Goal: Information Seeking & Learning: Find specific fact

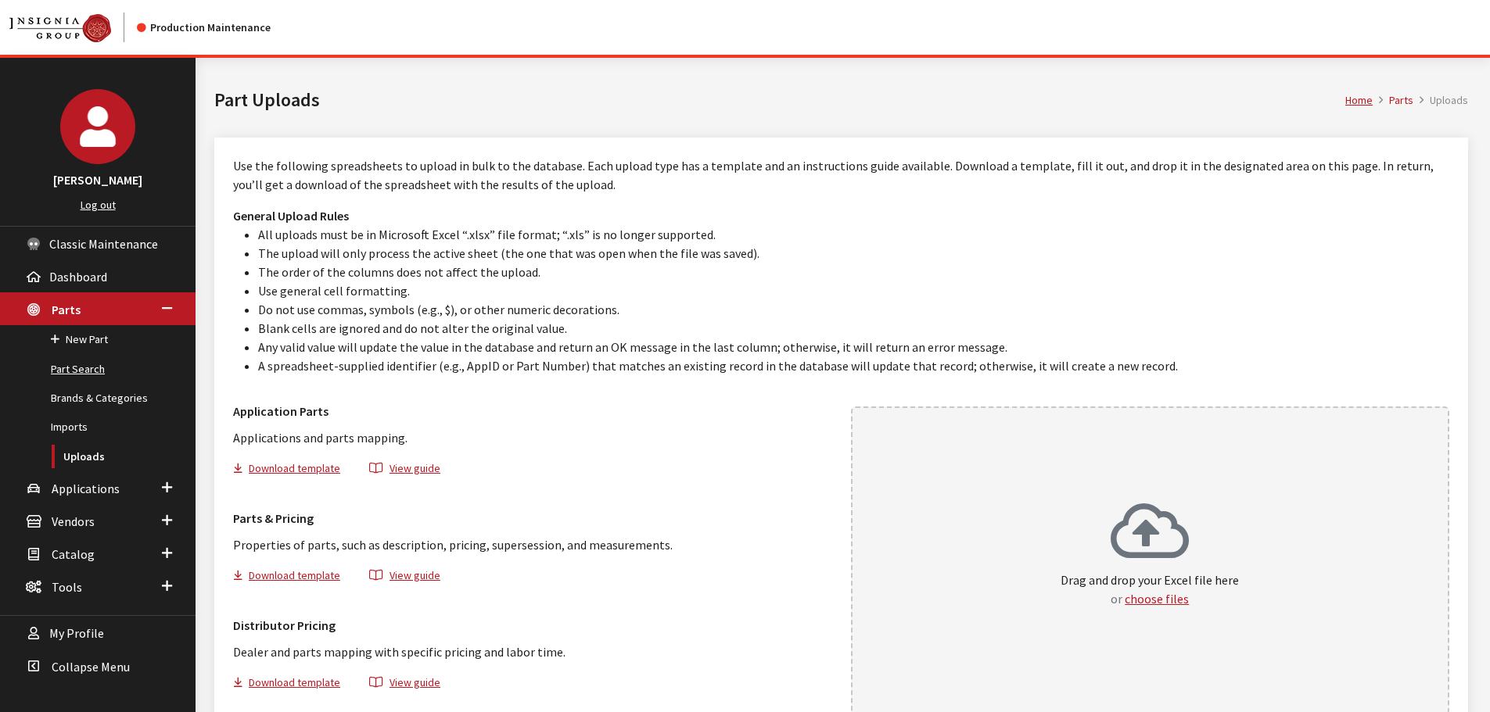
click at [77, 372] on link "Part Search" at bounding box center [98, 369] width 196 height 29
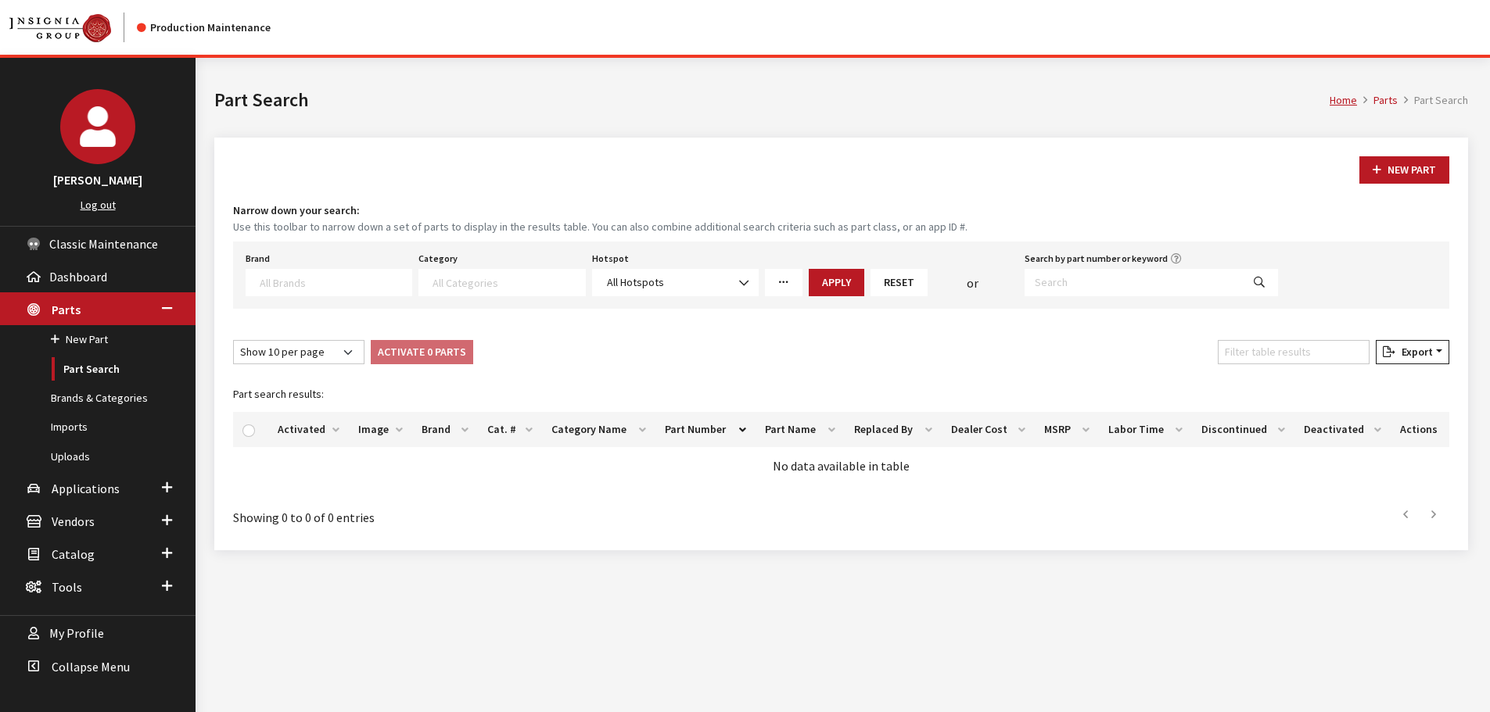
select select
click at [1198, 286] on input "Search by part number or keyword" at bounding box center [1133, 282] width 217 height 27
paste input "76988-6TA1A"
type input "76988-6TA1A"
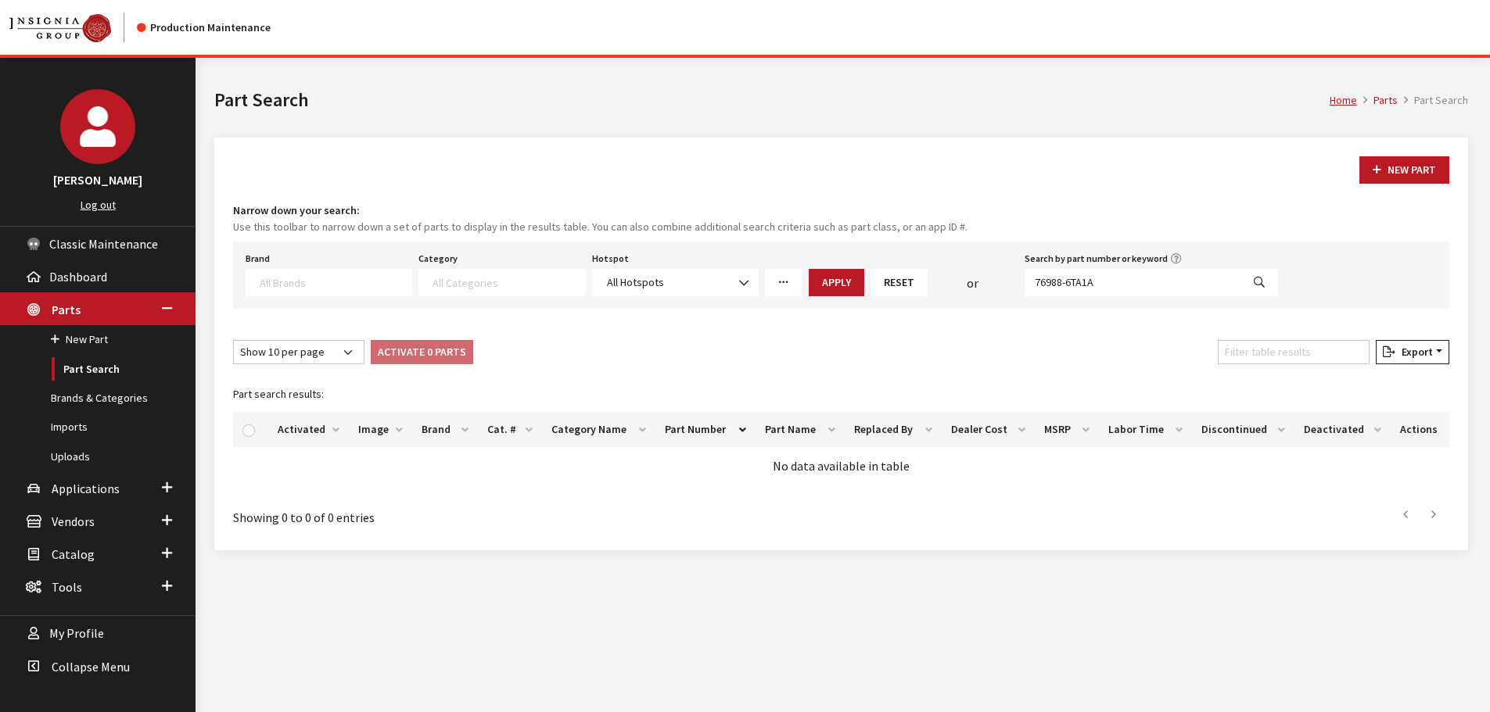
select select
click at [141, 332] on link "New Part" at bounding box center [98, 339] width 196 height 29
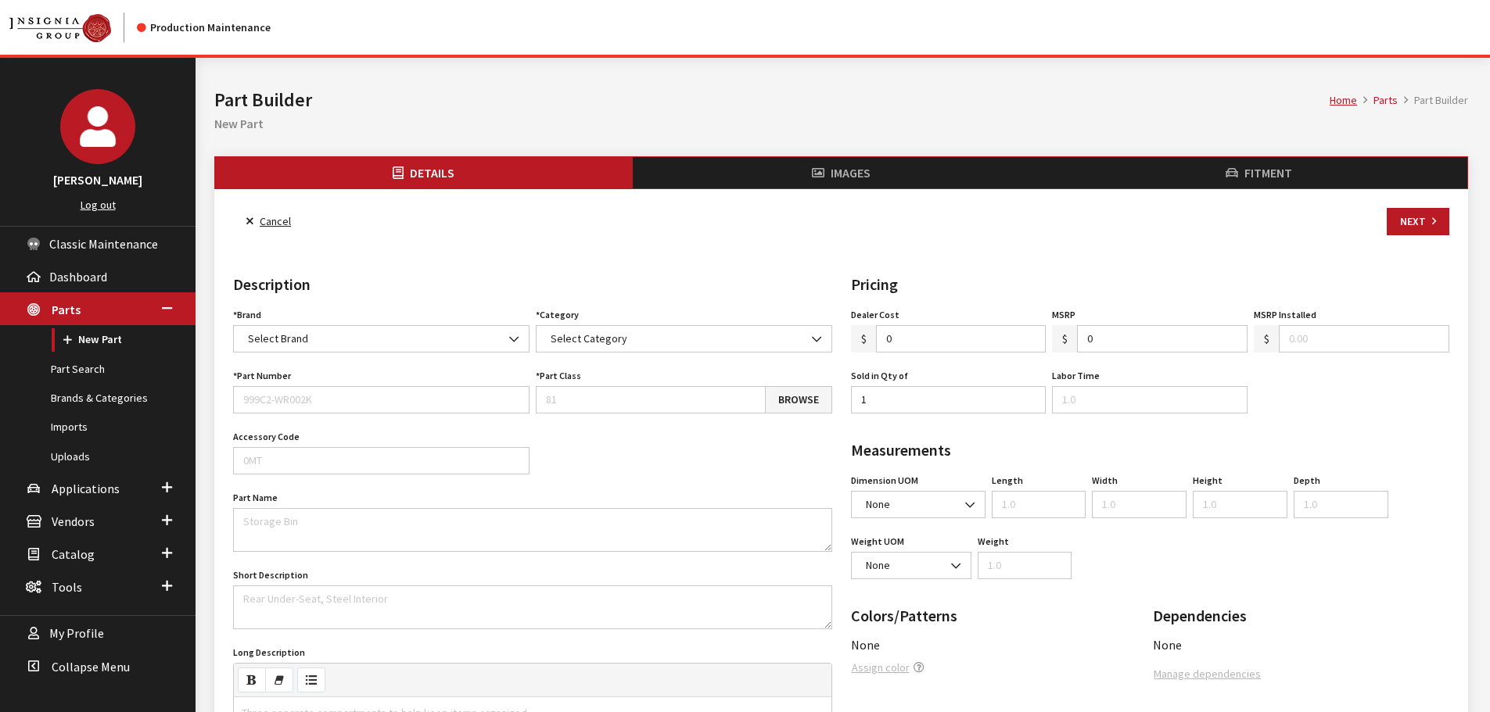
select select
click at [76, 369] on link "Part Search" at bounding box center [98, 369] width 196 height 29
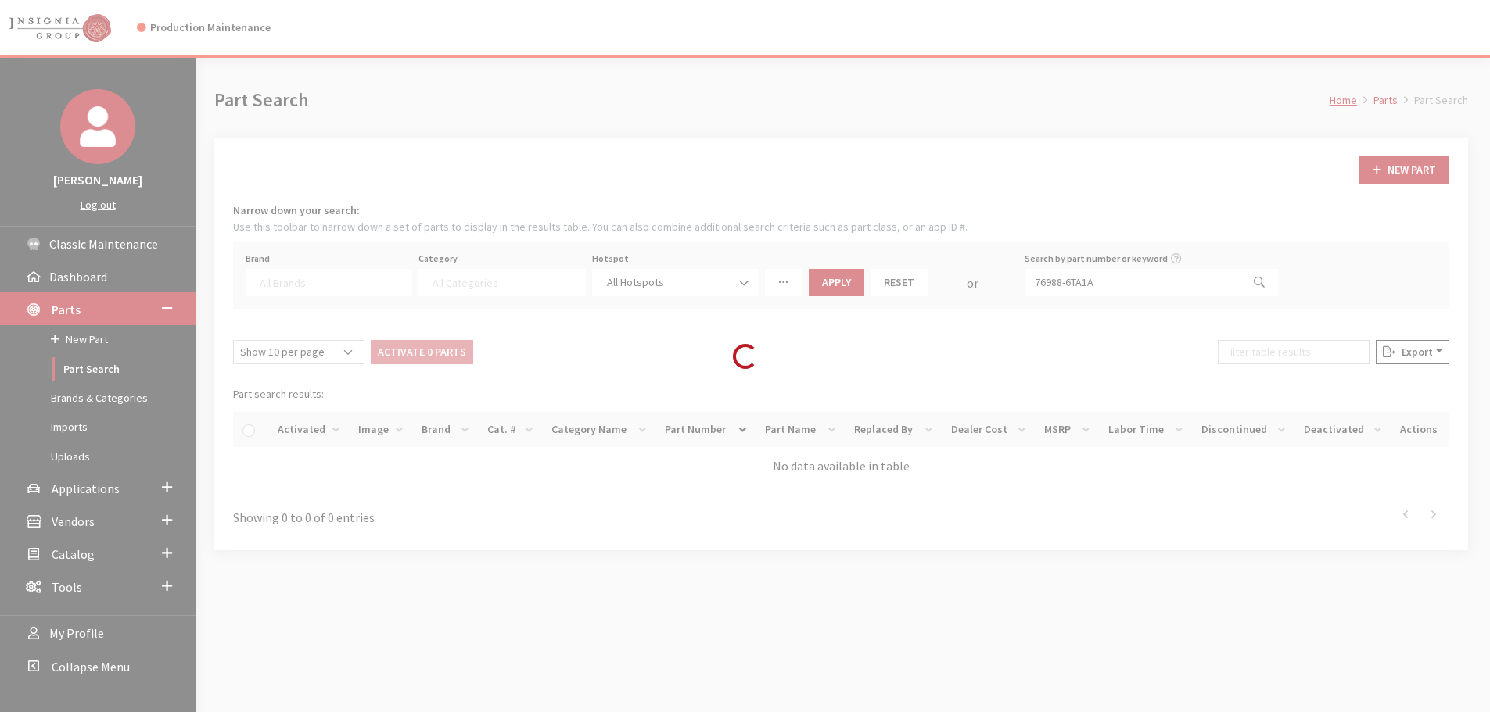
select select
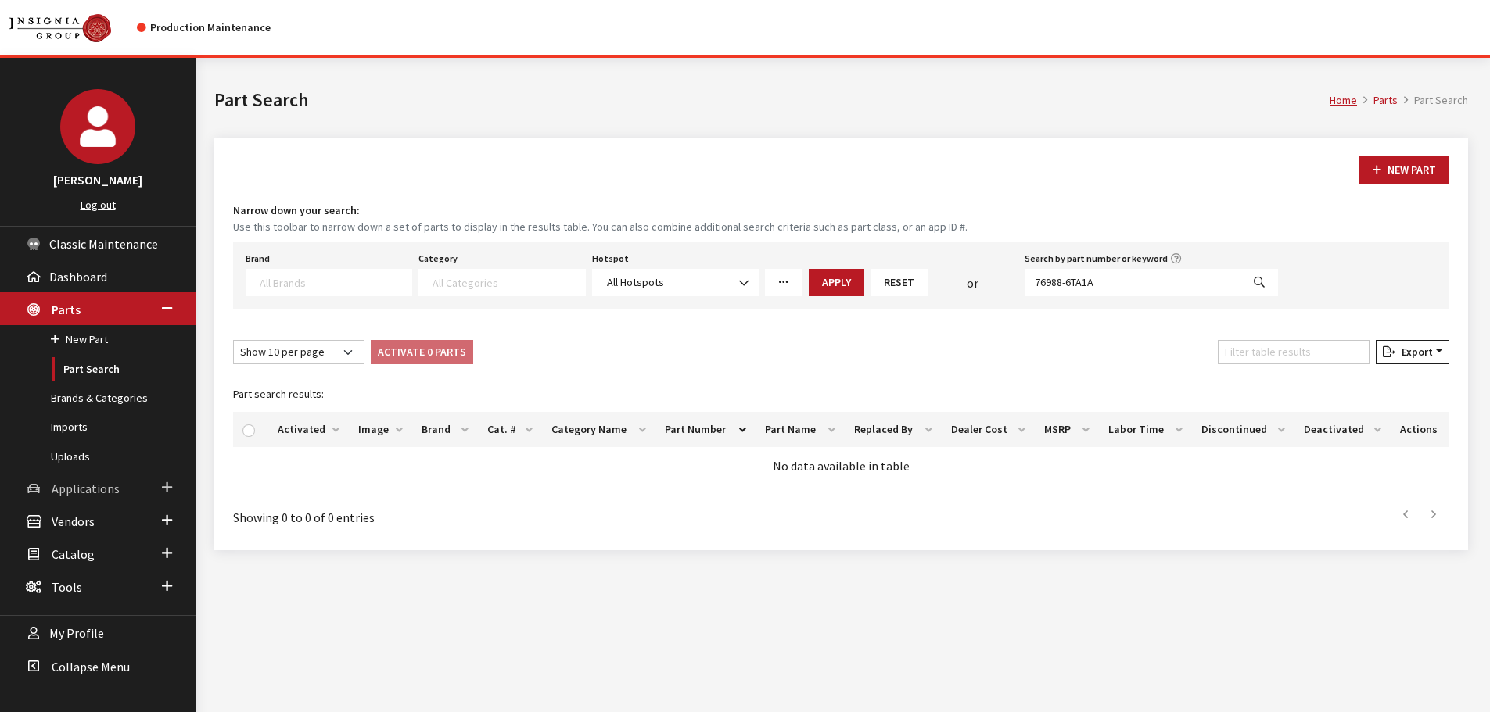
click at [85, 482] on span "Applications" at bounding box center [86, 489] width 68 height 16
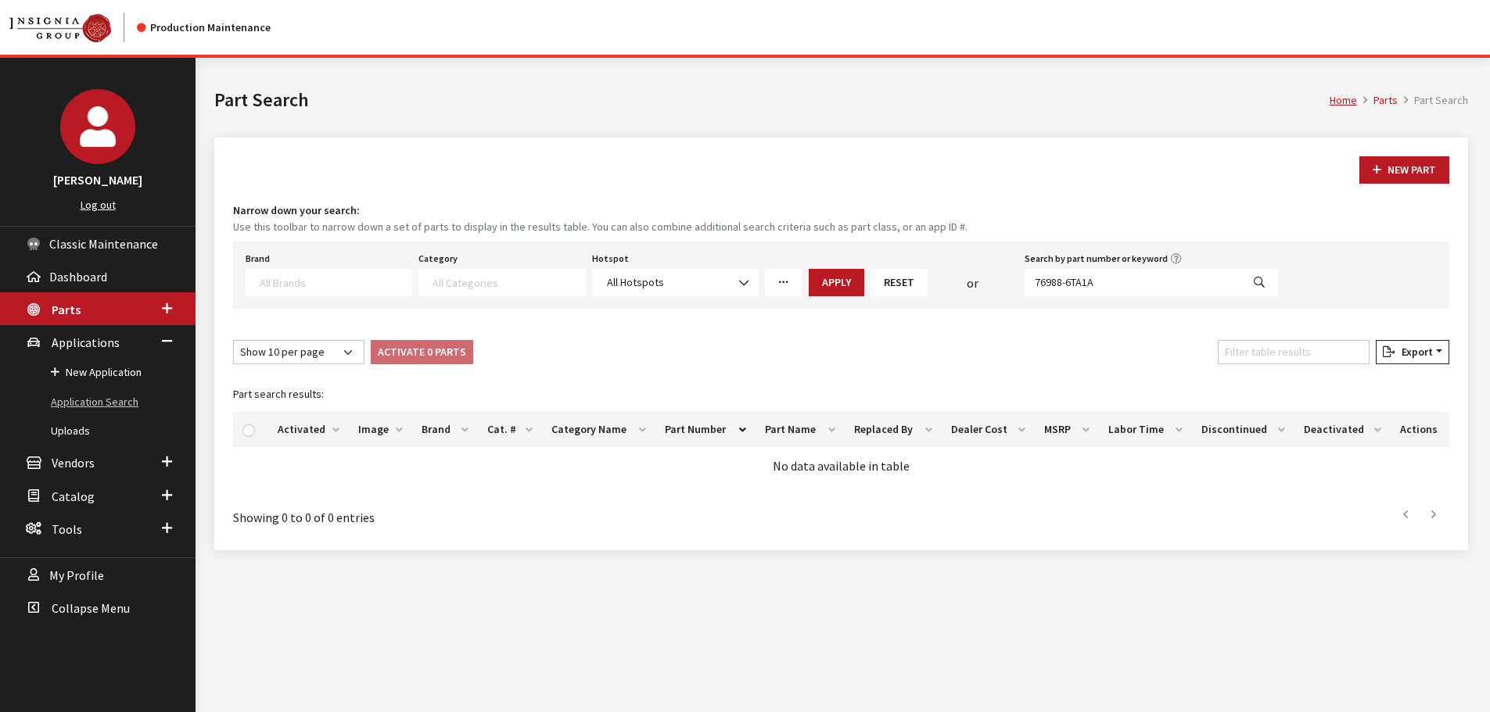
click at [90, 398] on link "Application Search" at bounding box center [98, 402] width 196 height 29
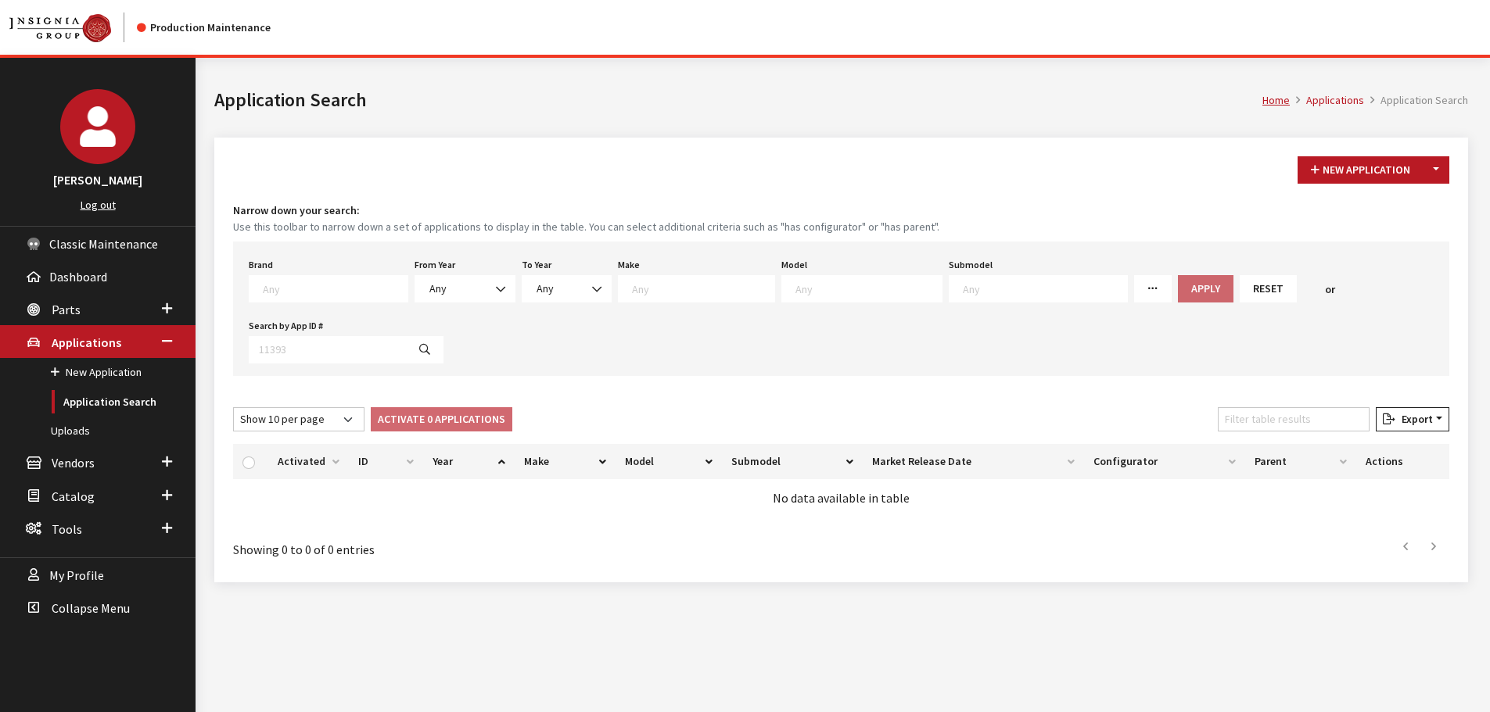
click at [332, 284] on textarea "Search" at bounding box center [335, 289] width 145 height 14
type textarea "ni"
select select "73"
select select
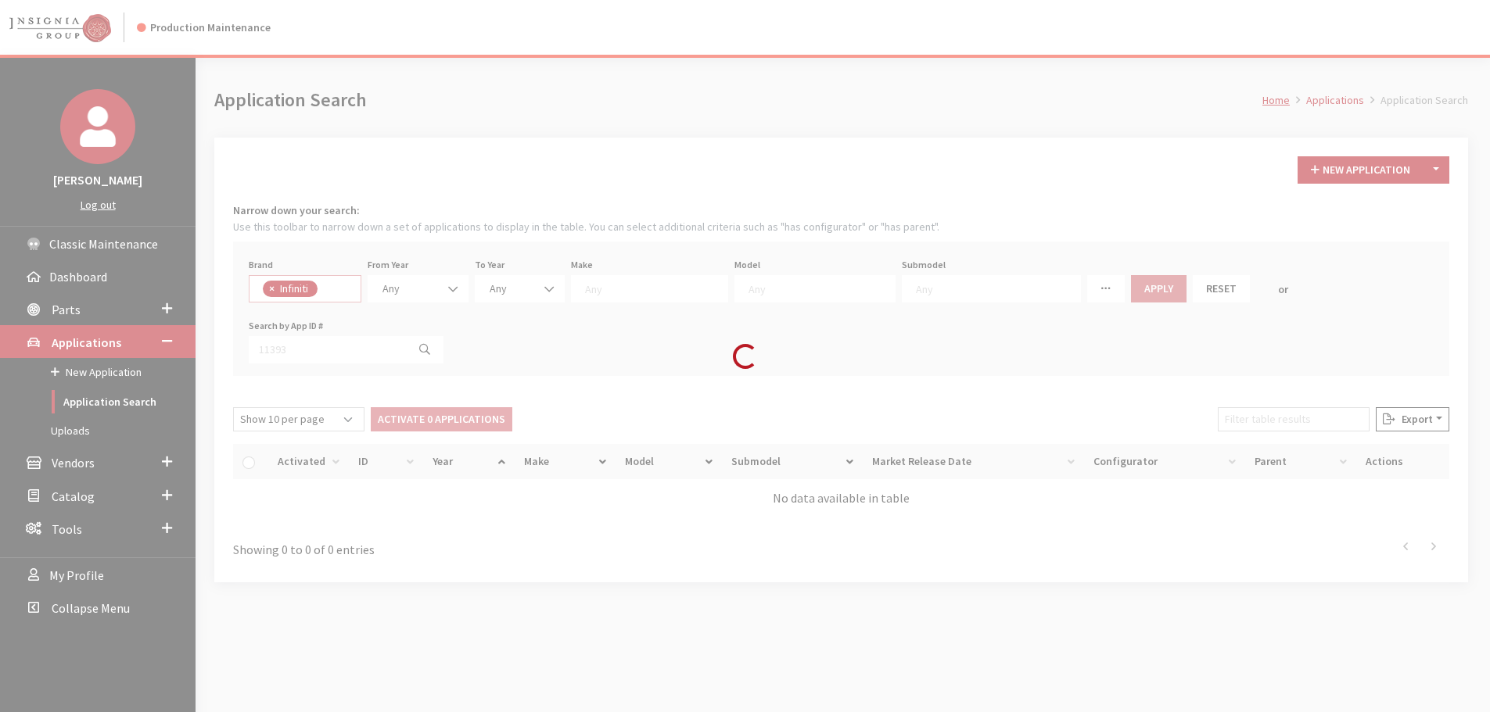
select select
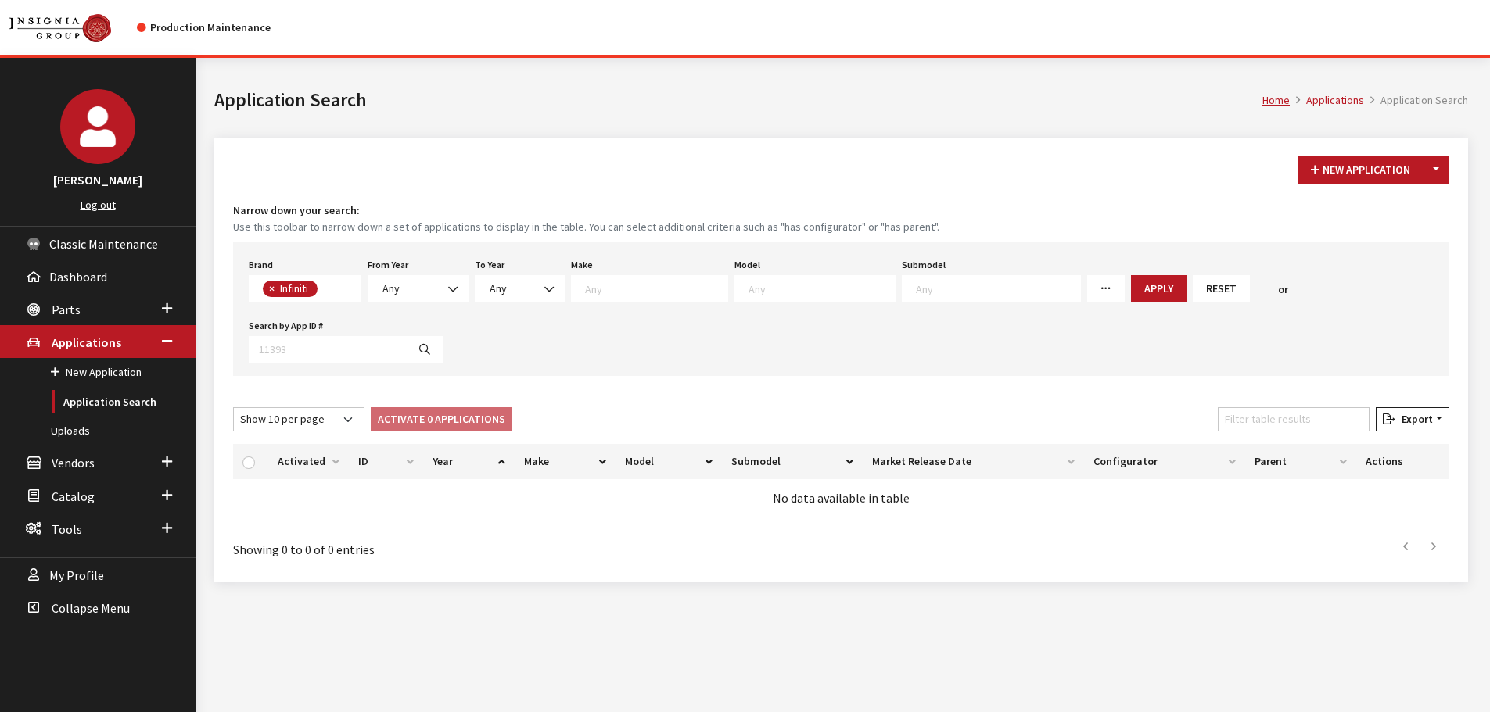
click at [332, 284] on span "× Infiniti" at bounding box center [305, 288] width 113 height 27
click at [271, 285] on span "×" at bounding box center [271, 289] width 5 height 14
select select
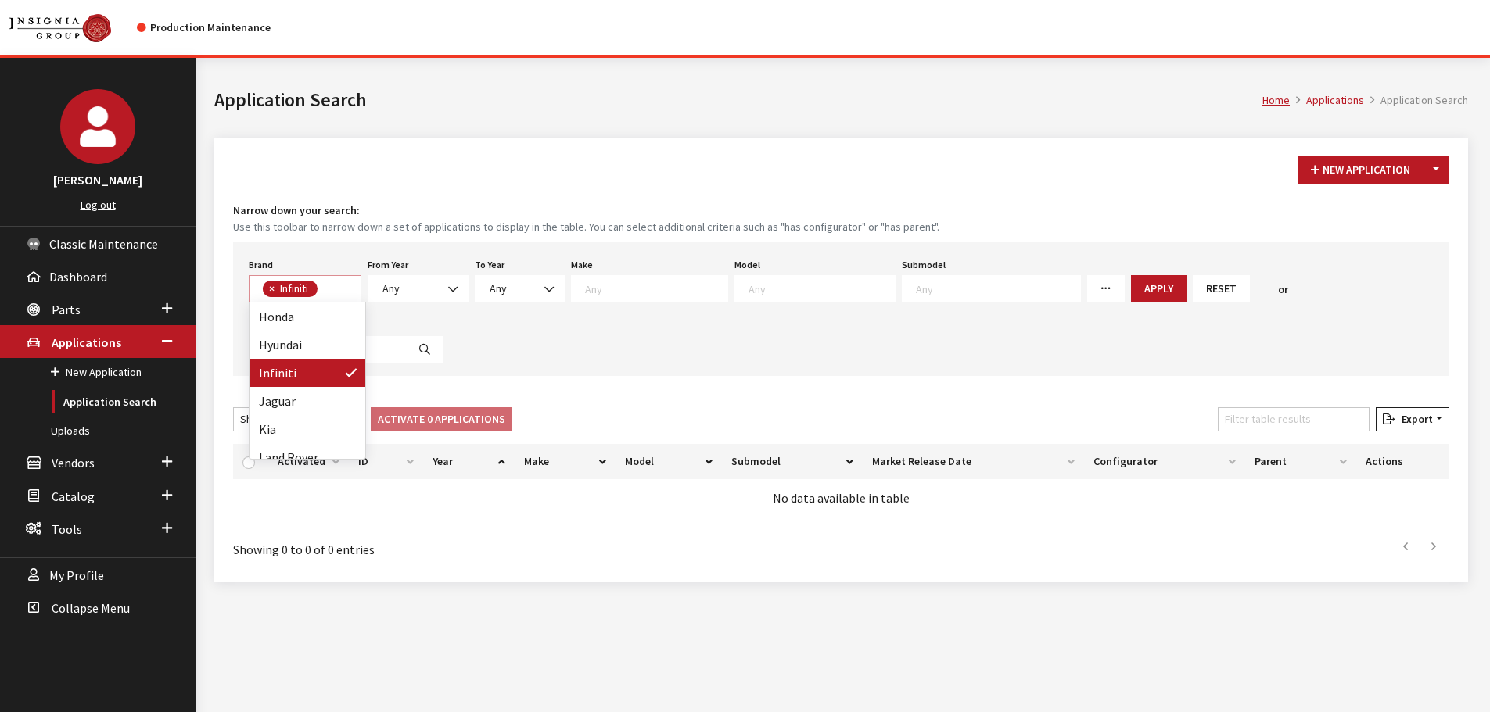
select select
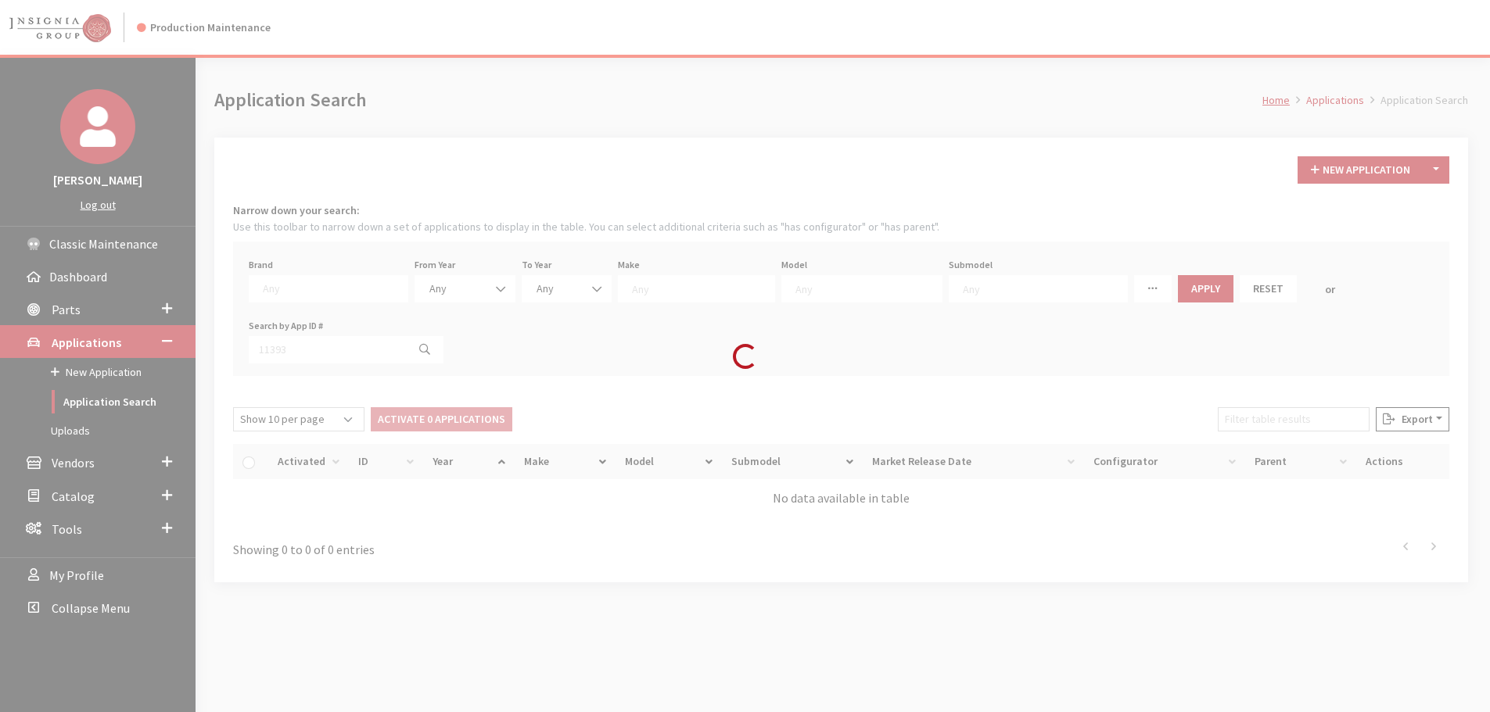
click at [286, 293] on div "Loading..." at bounding box center [745, 356] width 1490 height 712
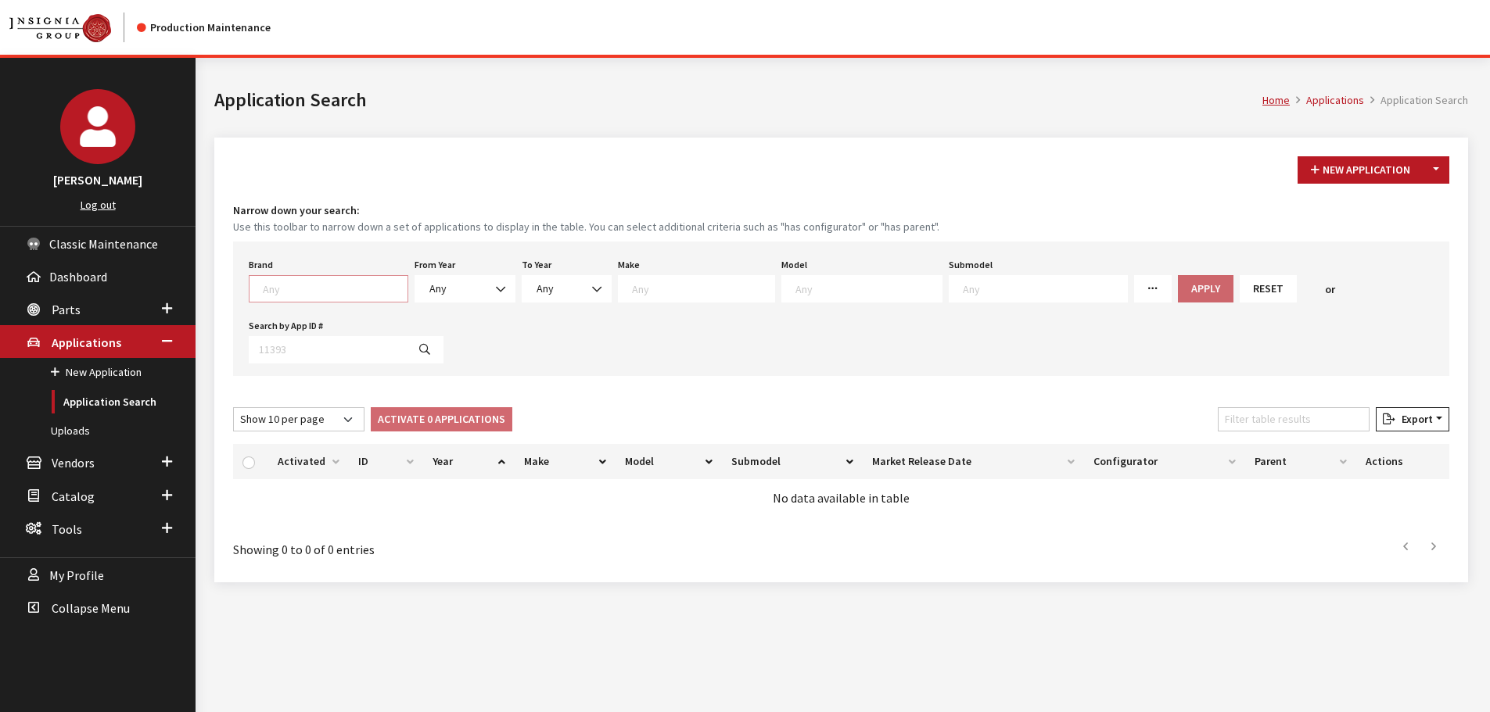
scroll to position [1, 0]
type textarea "nissa"
select select "14"
select select
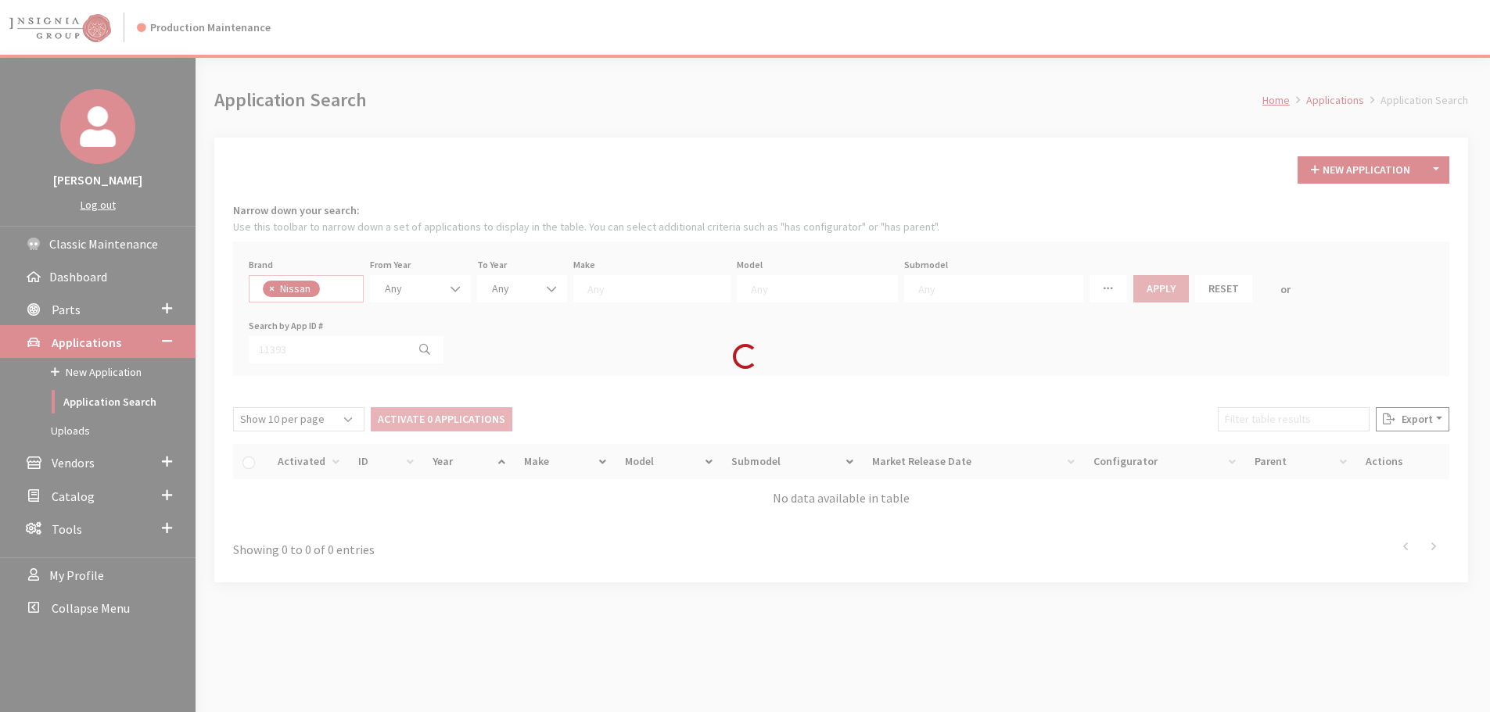
select select
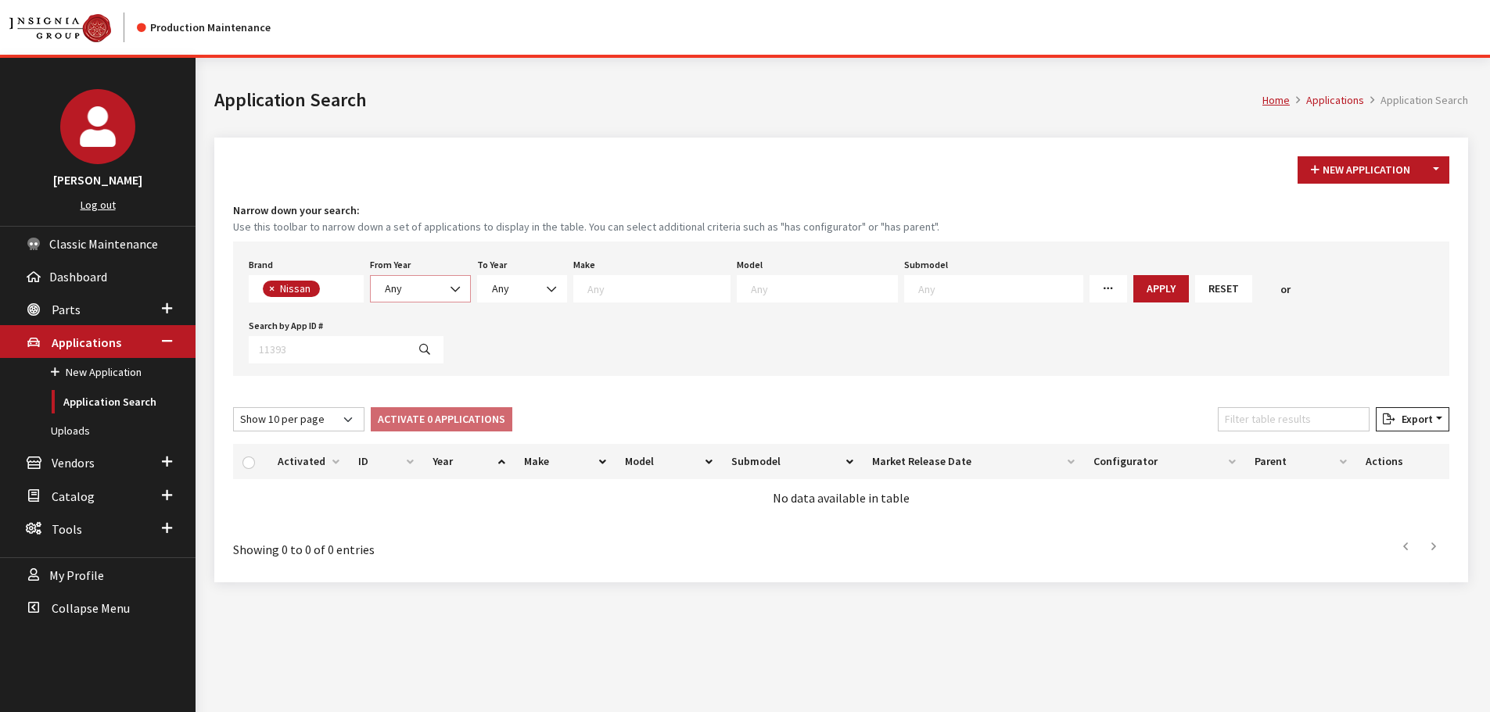
click at [466, 296] on span at bounding box center [456, 289] width 27 height 27
click at [911, 144] on div "New Application Toggle Dropdown New From Existing... Narrow down your search: U…" at bounding box center [841, 360] width 1254 height 445
